Goal: Complete application form: Complete application form

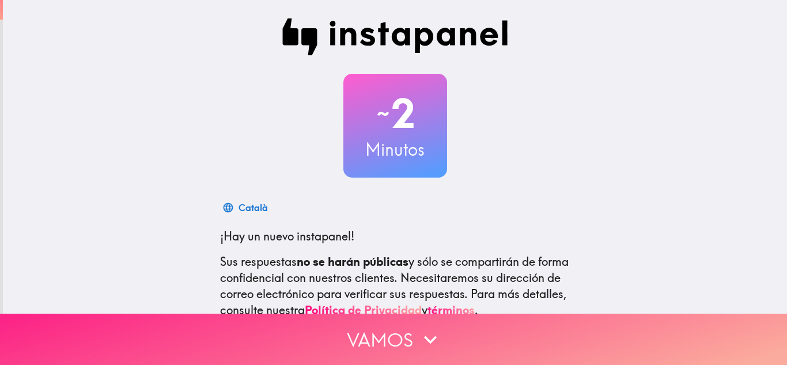
click at [448, 320] on button "Vamos" at bounding box center [393, 338] width 787 height 51
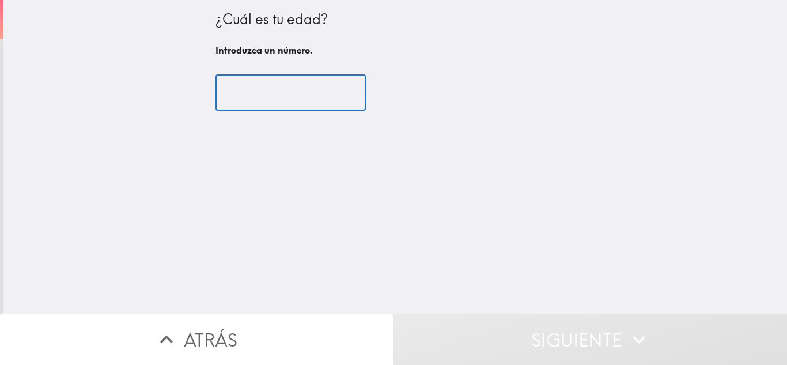
click at [307, 106] on input "number" at bounding box center [290, 93] width 150 height 36
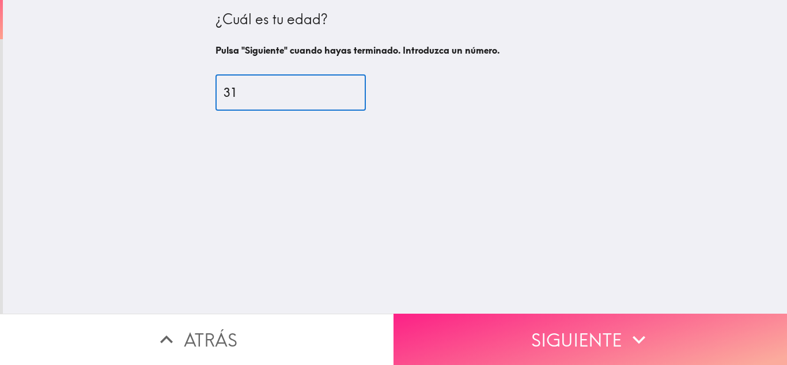
type input "31"
click at [493, 331] on button "Siguiente" at bounding box center [591, 338] width 394 height 51
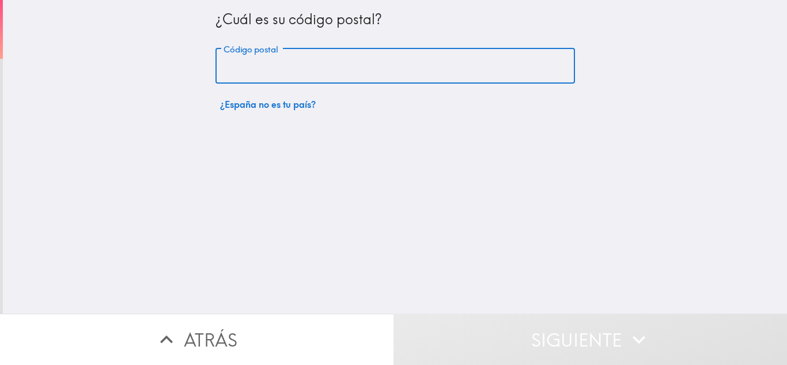
click at [386, 58] on input "Código postal" at bounding box center [395, 66] width 360 height 36
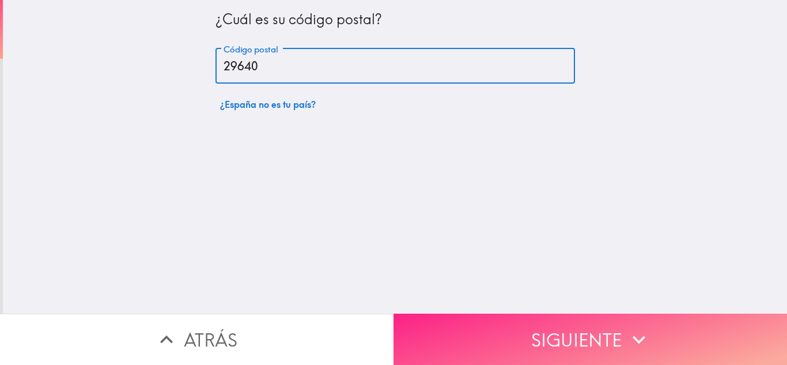
type input "29640"
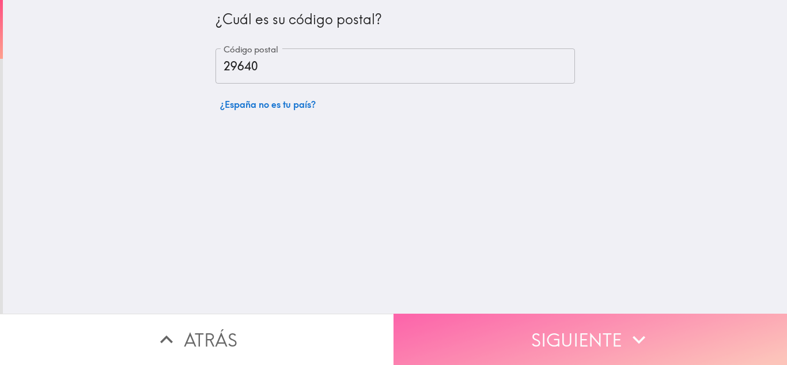
click at [536, 326] on button "Siguiente" at bounding box center [591, 338] width 394 height 51
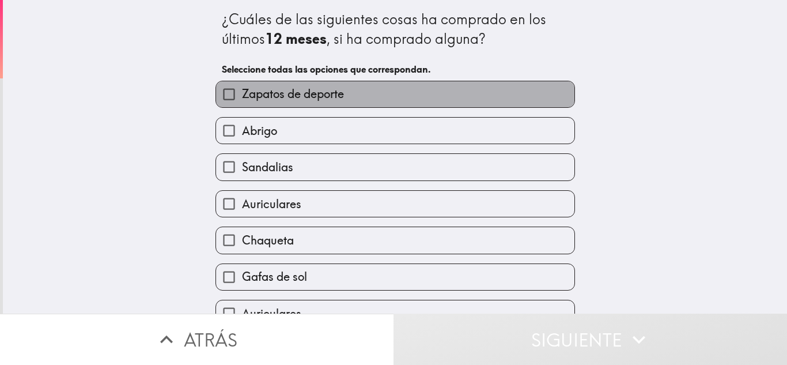
click at [487, 100] on label "Zapatos de deporte" at bounding box center [395, 94] width 358 height 26
click at [242, 100] on input "Zapatos de deporte" at bounding box center [229, 94] width 26 height 26
checkbox input "true"
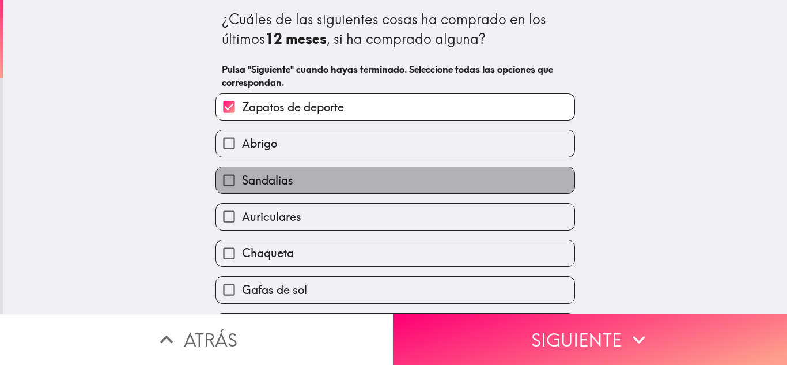
click at [459, 175] on label "Sandalias" at bounding box center [395, 180] width 358 height 26
click at [242, 175] on input "Sandalias" at bounding box center [229, 180] width 26 height 26
checkbox input "true"
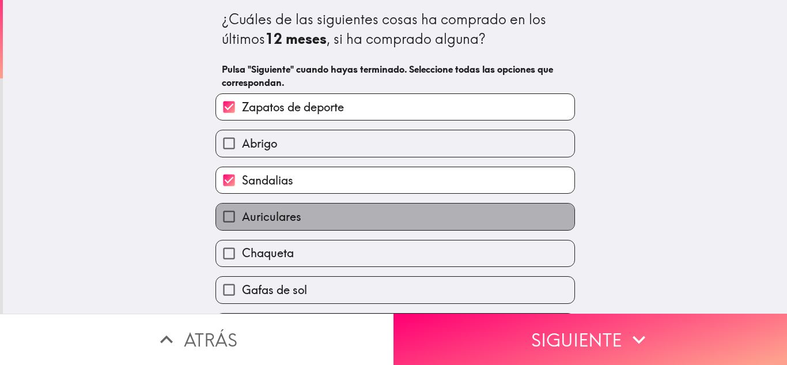
click at [419, 215] on label "Auriculares" at bounding box center [395, 216] width 358 height 26
click at [242, 215] on input "Auriculares" at bounding box center [229, 216] width 26 height 26
checkbox input "true"
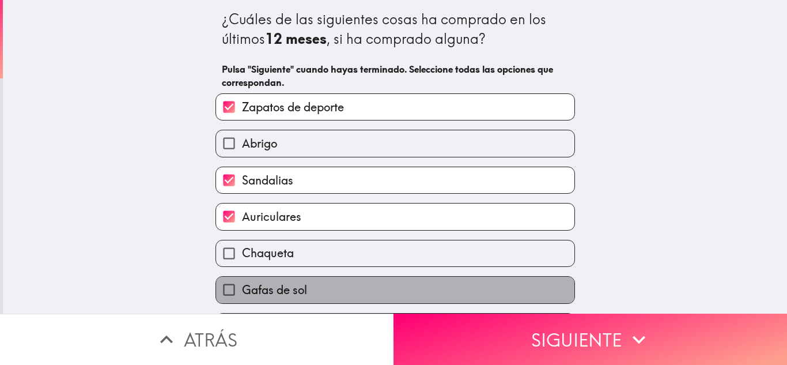
click at [410, 287] on label "Gafas de sol" at bounding box center [395, 290] width 358 height 26
click at [242, 287] on input "Gafas de sol" at bounding box center [229, 290] width 26 height 26
checkbox input "true"
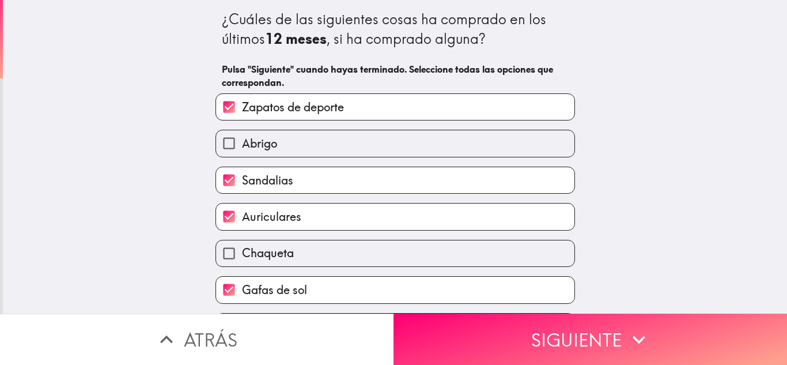
click at [401, 141] on label "Abrigo" at bounding box center [395, 143] width 358 height 26
click at [242, 141] on input "Abrigo" at bounding box center [229, 143] width 26 height 26
checkbox input "true"
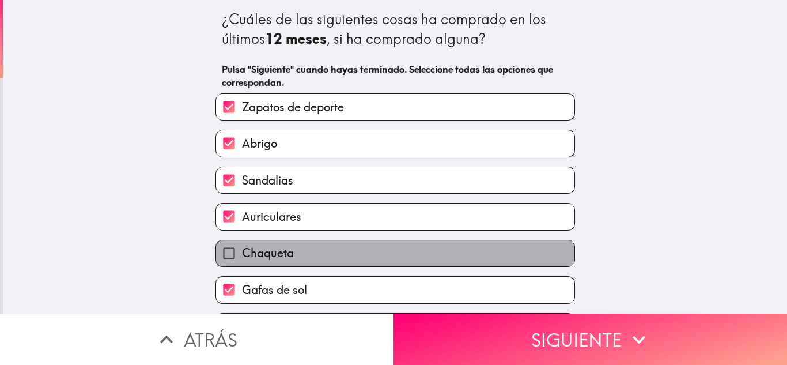
click at [423, 252] on label "Chaqueta" at bounding box center [395, 253] width 358 height 26
click at [242, 252] on input "Chaqueta" at bounding box center [229, 253] width 26 height 26
checkbox input "true"
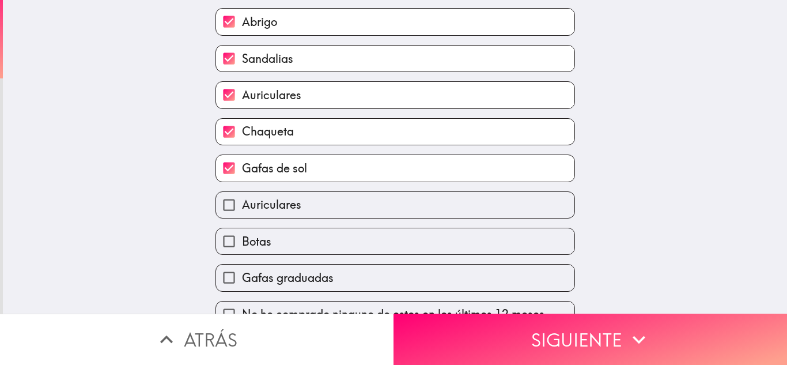
scroll to position [145, 0]
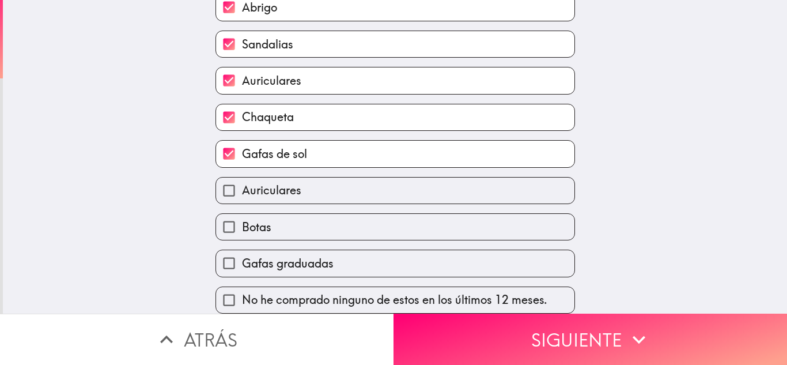
click at [492, 227] on label "Botas" at bounding box center [395, 227] width 358 height 26
click at [242, 227] on input "Botas" at bounding box center [229, 227] width 26 height 26
checkbox input "true"
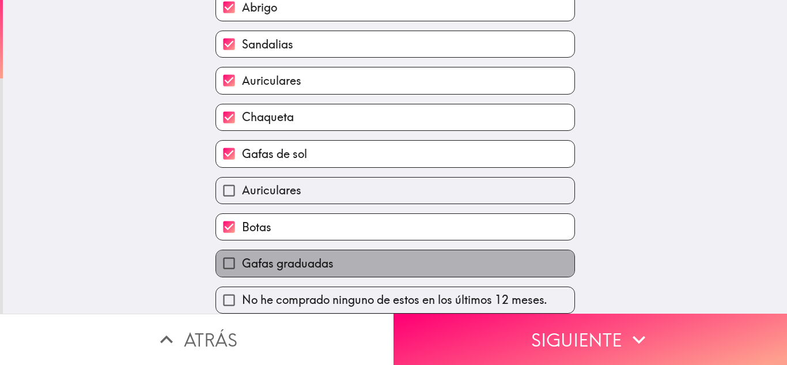
click at [473, 256] on label "Gafas graduadas" at bounding box center [395, 263] width 358 height 26
click at [242, 256] on input "Gafas graduadas" at bounding box center [229, 263] width 26 height 26
checkbox input "true"
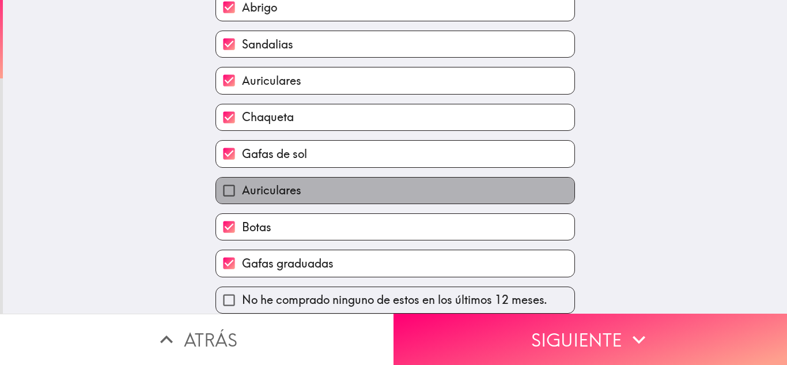
click at [370, 189] on label "Auriculares" at bounding box center [395, 190] width 358 height 26
click at [242, 189] on input "Auriculares" at bounding box center [229, 190] width 26 height 26
checkbox input "true"
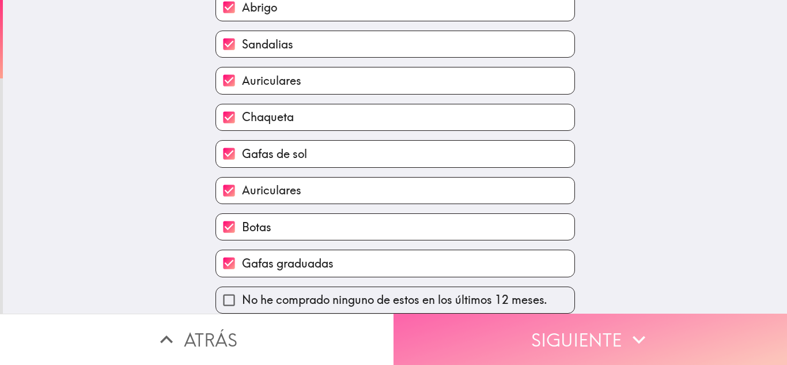
click at [459, 320] on button "Siguiente" at bounding box center [591, 338] width 394 height 51
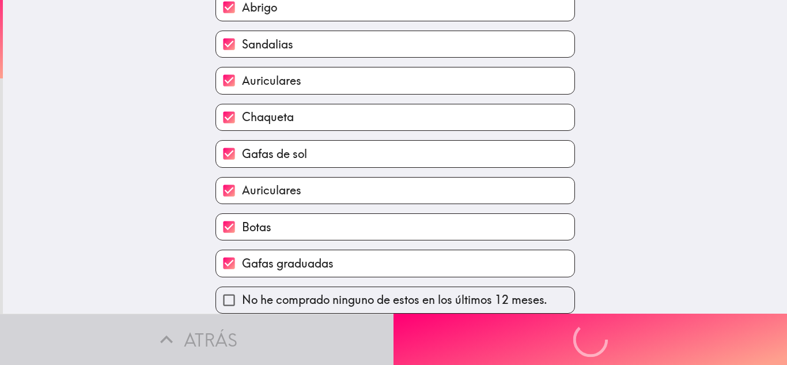
scroll to position [0, 0]
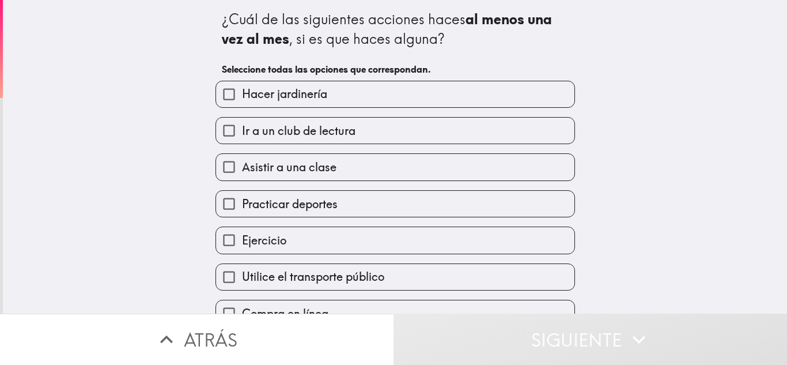
click at [373, 169] on label "Asistir a una clase" at bounding box center [395, 167] width 358 height 26
click at [242, 169] on input "Asistir a una clase" at bounding box center [229, 167] width 26 height 26
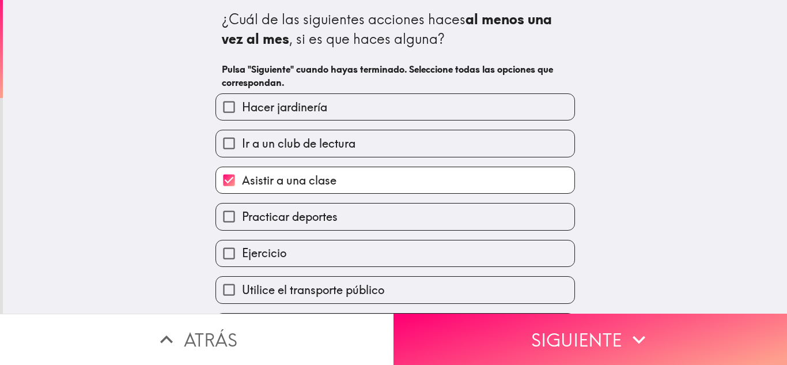
click at [373, 169] on label "Asistir a una clase" at bounding box center [395, 180] width 358 height 26
click at [242, 169] on input "Asistir a una clase" at bounding box center [229, 180] width 26 height 26
checkbox input "false"
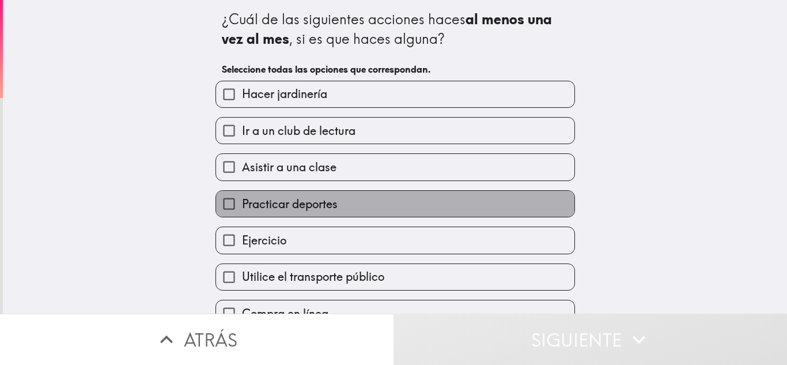
click at [370, 195] on label "Practicar deportes" at bounding box center [395, 204] width 358 height 26
click at [242, 195] on input "Practicar deportes" at bounding box center [229, 204] width 26 height 26
checkbox input "true"
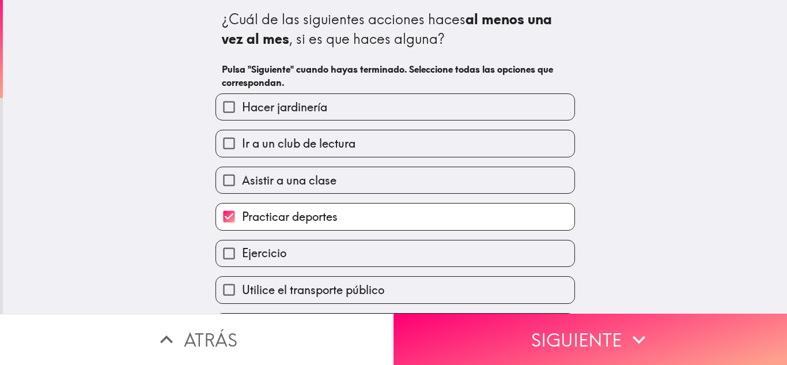
click at [374, 245] on label "Ejercicio" at bounding box center [395, 253] width 358 height 26
click at [242, 245] on input "Ejercicio" at bounding box center [229, 253] width 26 height 26
checkbox input "true"
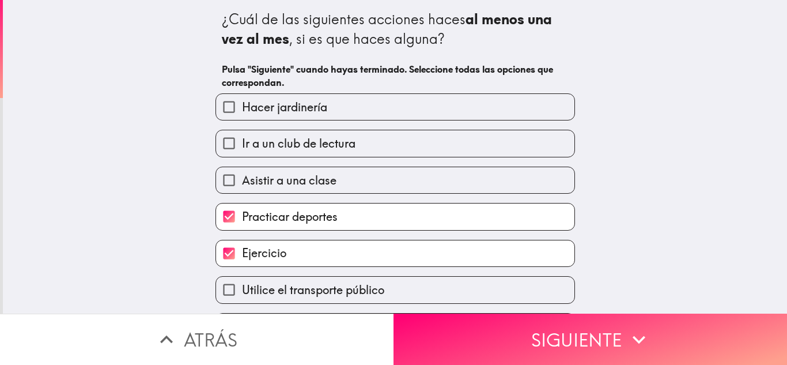
click at [380, 283] on label "Utilice el transporte público" at bounding box center [395, 290] width 358 height 26
click at [242, 283] on input "Utilice el transporte público" at bounding box center [229, 290] width 26 height 26
checkbox input "true"
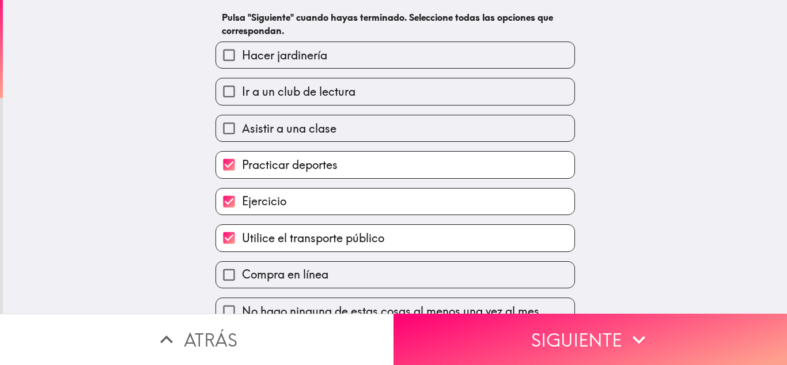
scroll to position [71, 0]
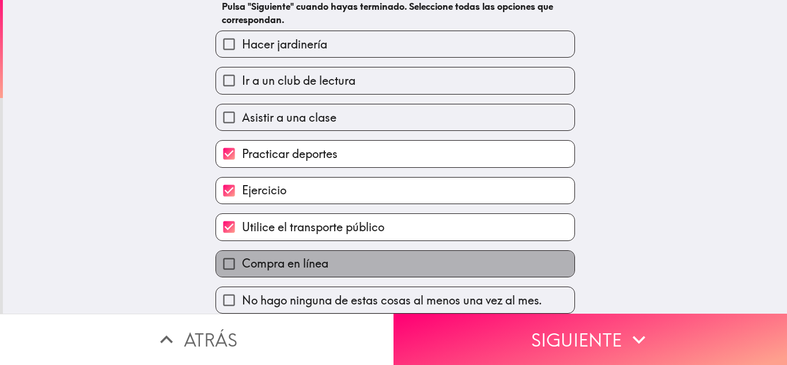
click at [465, 259] on label "Compra en línea" at bounding box center [395, 264] width 358 height 26
click at [242, 259] on input "Compra en línea" at bounding box center [229, 264] width 26 height 26
checkbox input "true"
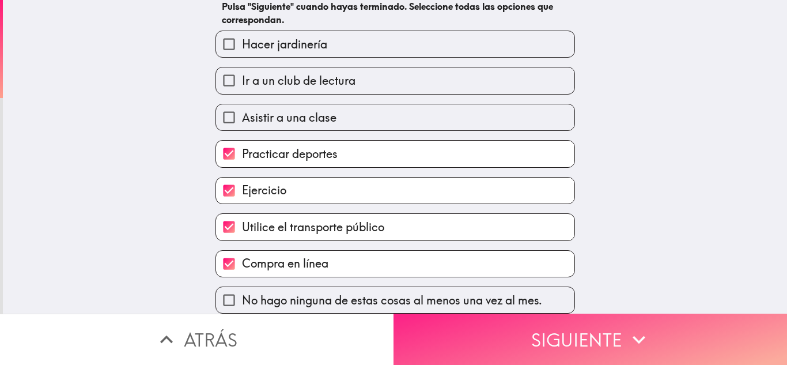
click at [490, 330] on button "Siguiente" at bounding box center [591, 338] width 394 height 51
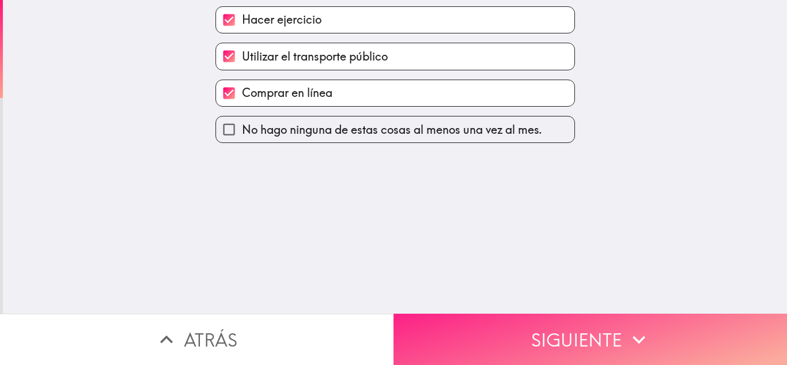
scroll to position [0, 0]
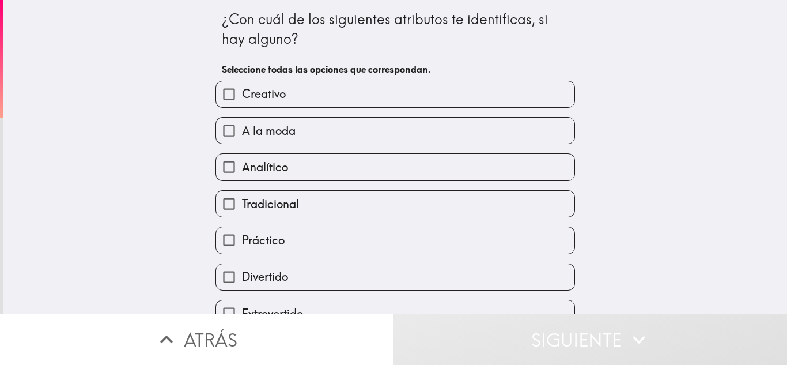
click at [448, 105] on label "Creativo" at bounding box center [395, 94] width 358 height 26
click at [242, 105] on input "Creativo" at bounding box center [229, 94] width 26 height 26
checkbox input "true"
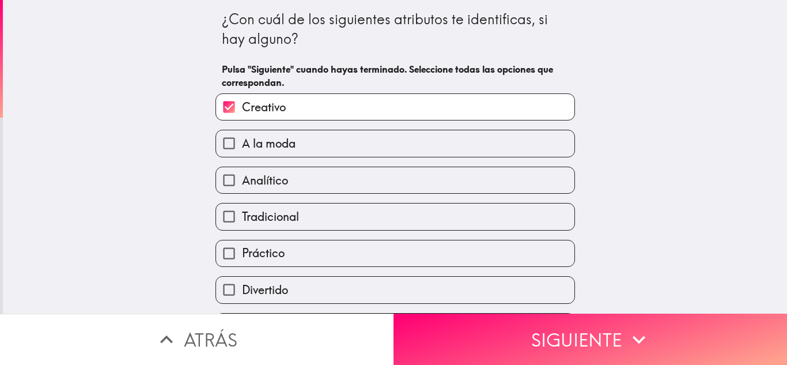
click at [461, 281] on label "Divertido" at bounding box center [395, 290] width 358 height 26
click at [242, 281] on input "Divertido" at bounding box center [229, 290] width 26 height 26
checkbox input "true"
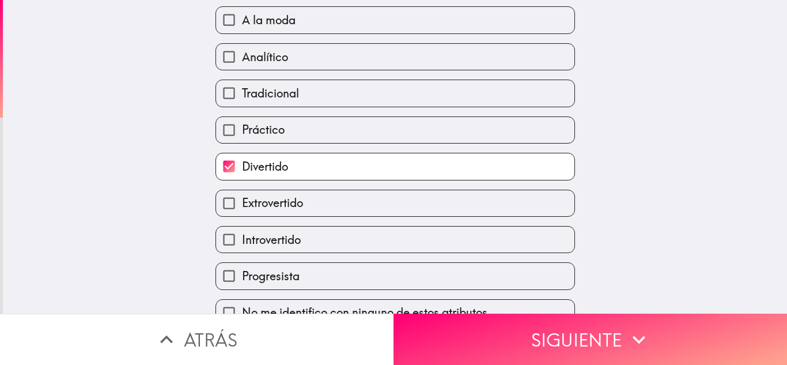
scroll to position [145, 0]
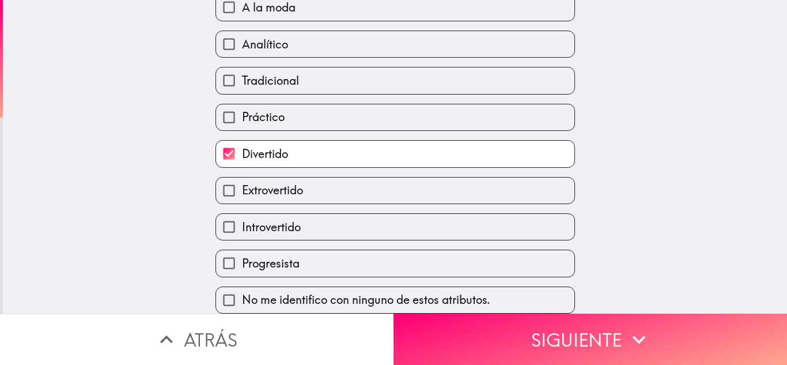
click at [491, 256] on label "Progresista" at bounding box center [395, 263] width 358 height 26
click at [242, 256] on input "Progresista" at bounding box center [229, 263] width 26 height 26
checkbox input "true"
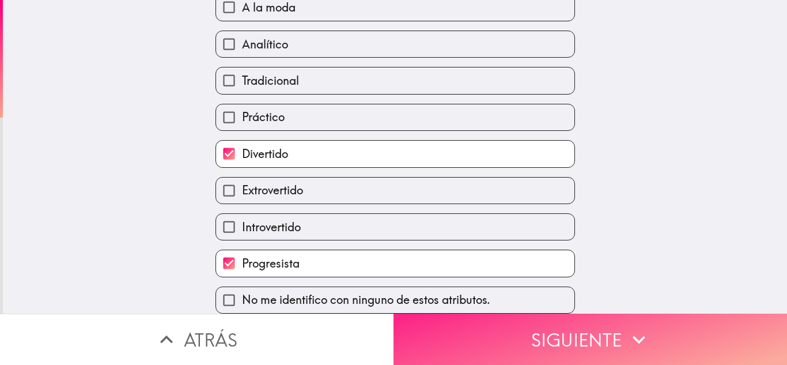
click at [542, 313] on button "Siguiente" at bounding box center [591, 338] width 394 height 51
